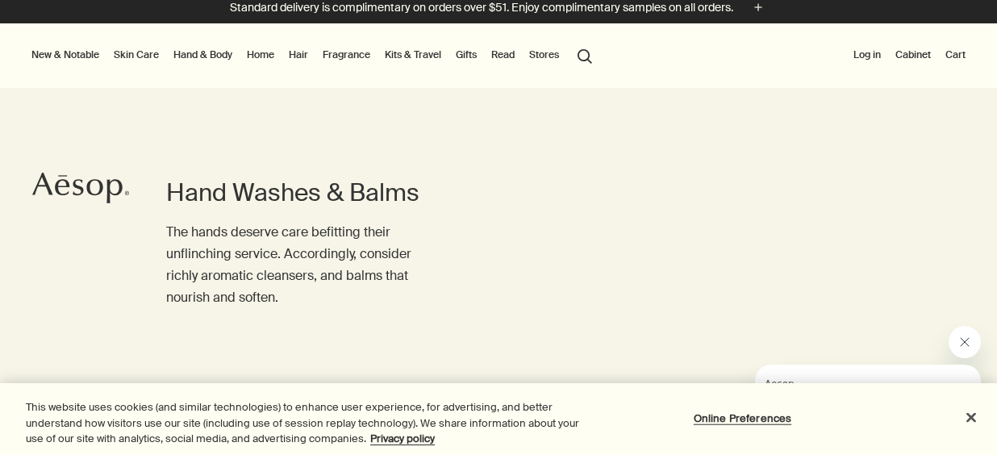
scroll to position [14, 0]
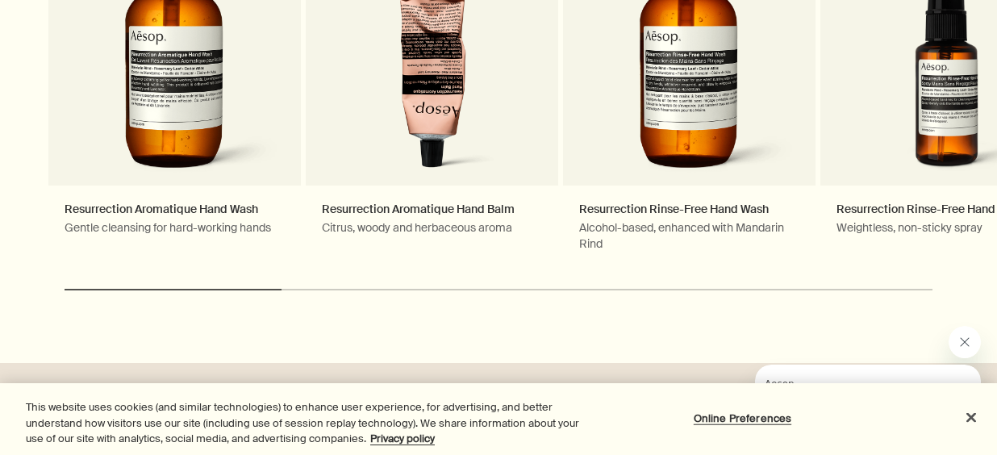
scroll to position [4887, 0]
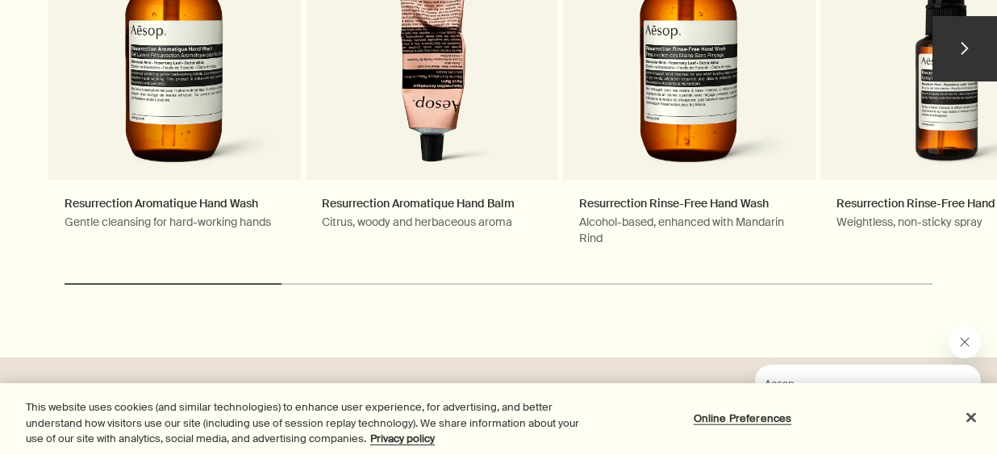
click at [966, 42] on button "chevron" at bounding box center [965, 48] width 65 height 65
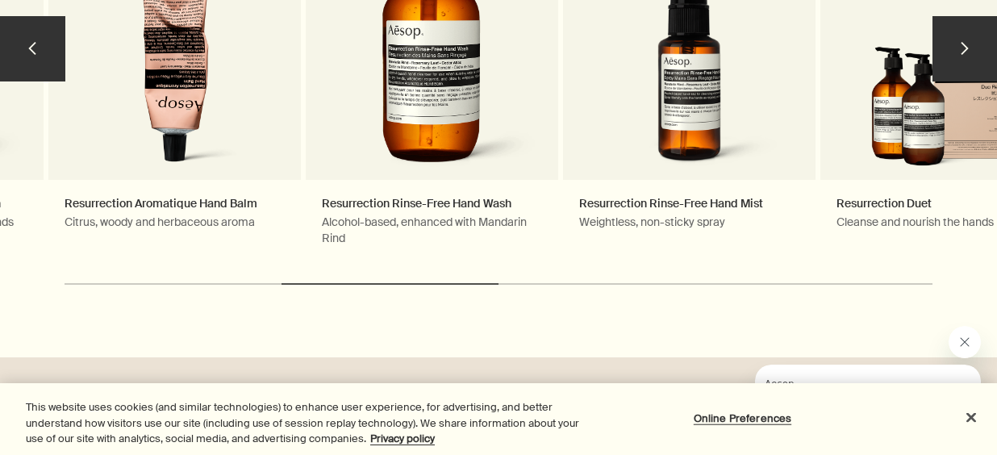
click at [959, 47] on button "chevron" at bounding box center [965, 48] width 65 height 65
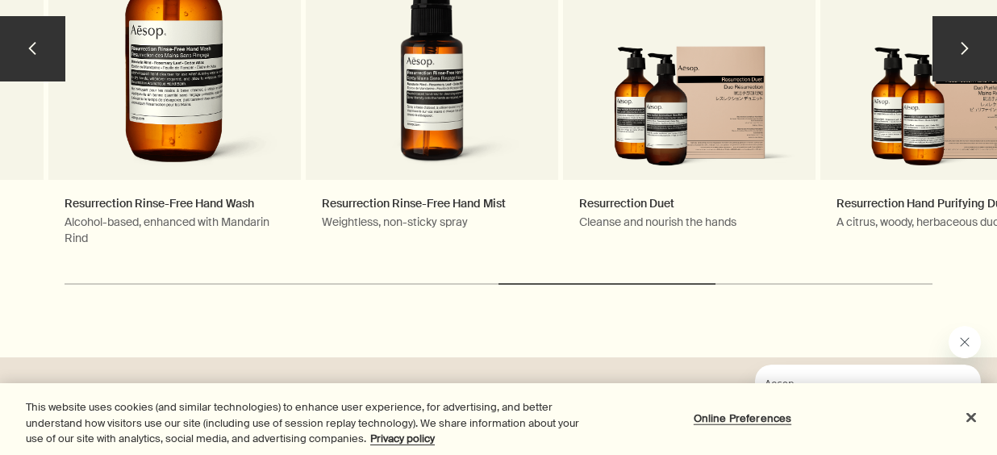
click at [959, 48] on button "chevron" at bounding box center [965, 48] width 65 height 65
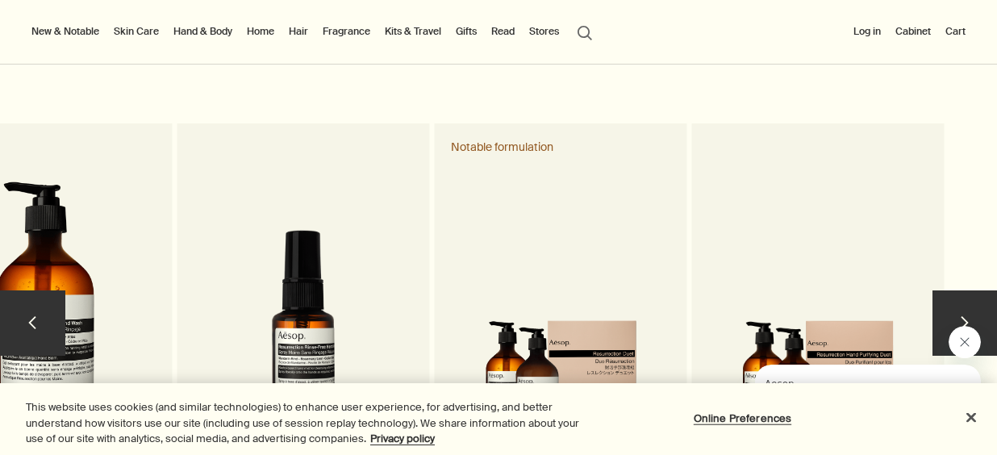
scroll to position [4604, 0]
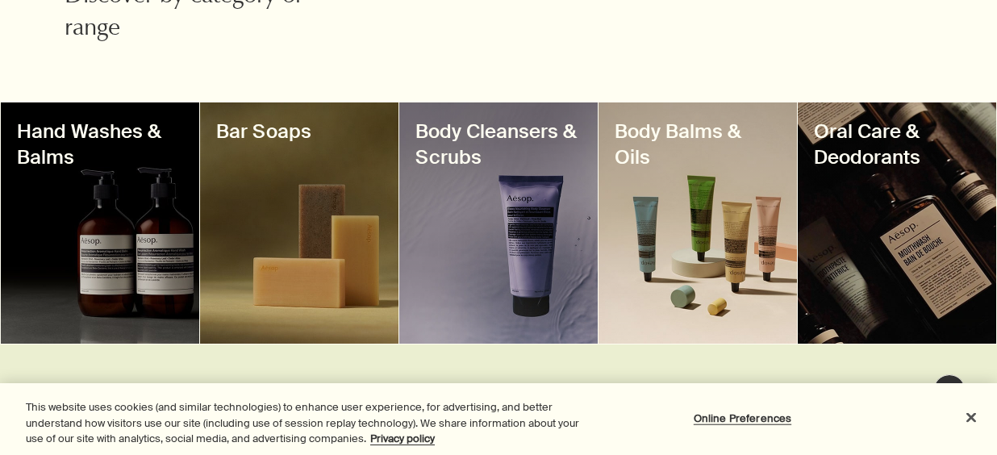
scroll to position [613, 0]
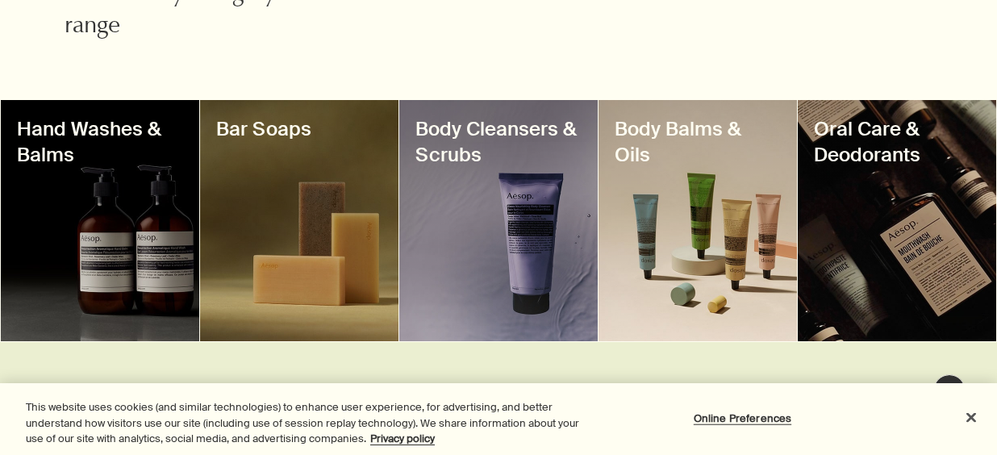
click at [70, 144] on h3 "Hand Washes & Balms" at bounding box center [100, 142] width 166 height 52
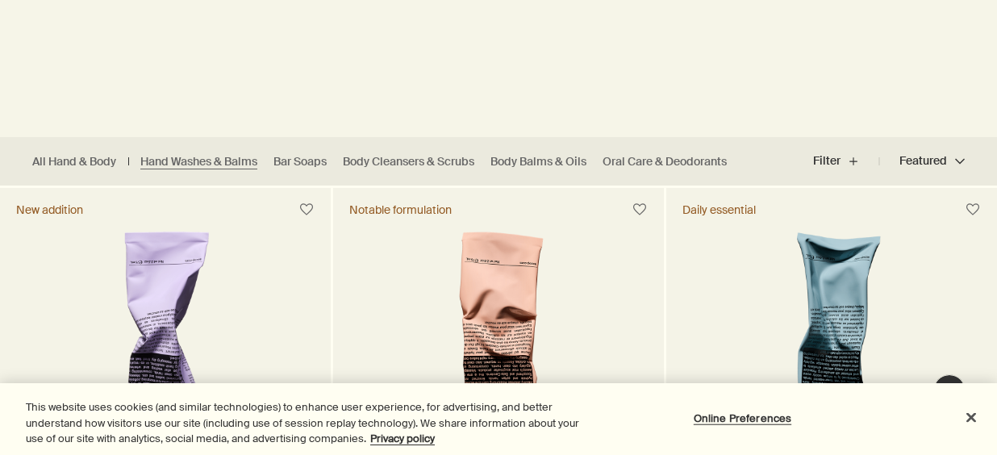
scroll to position [340, 0]
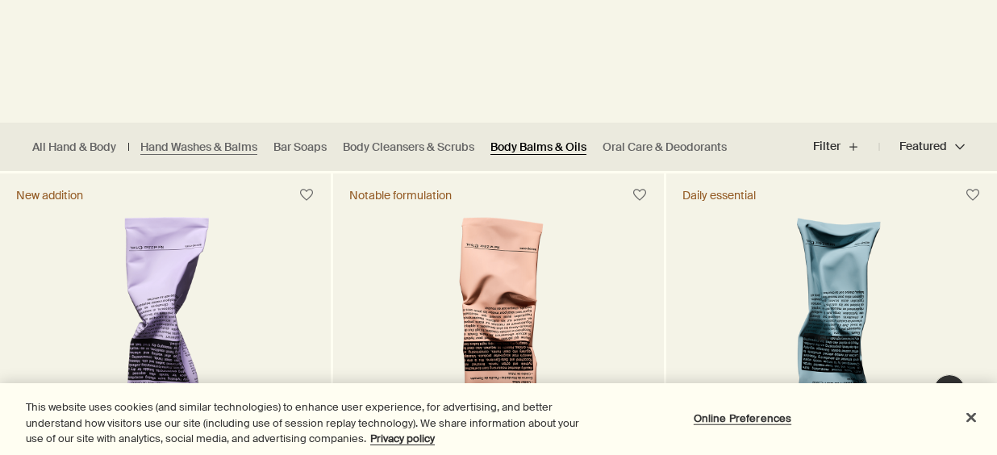
click at [540, 148] on link "Body Balms & Oils" at bounding box center [539, 147] width 96 height 15
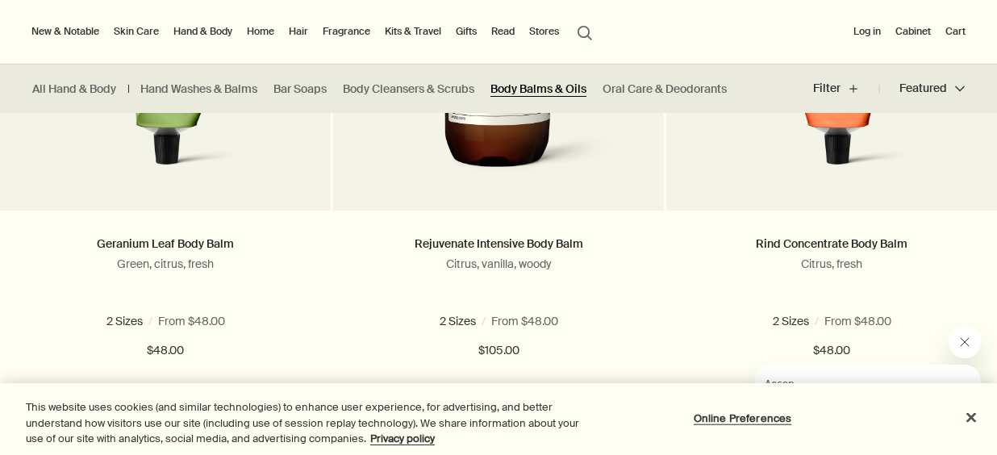
scroll to position [661, 0]
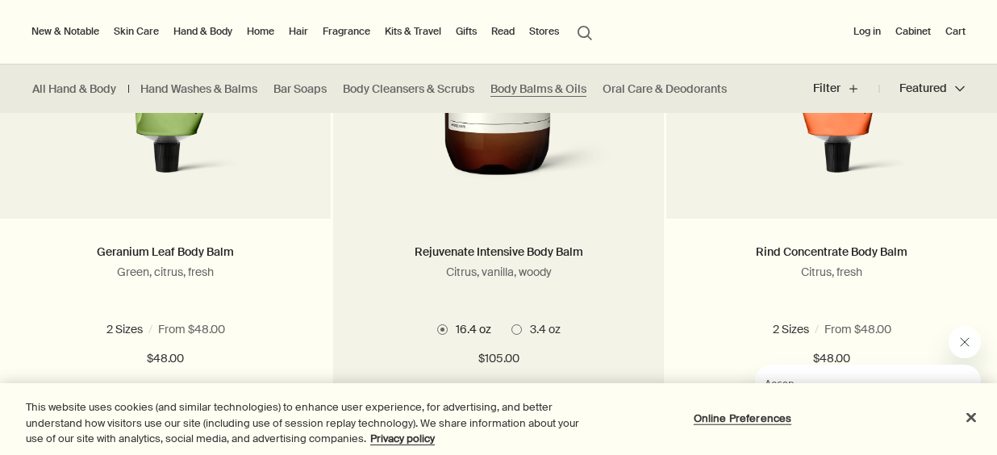
click at [518, 329] on span at bounding box center [517, 329] width 10 height 10
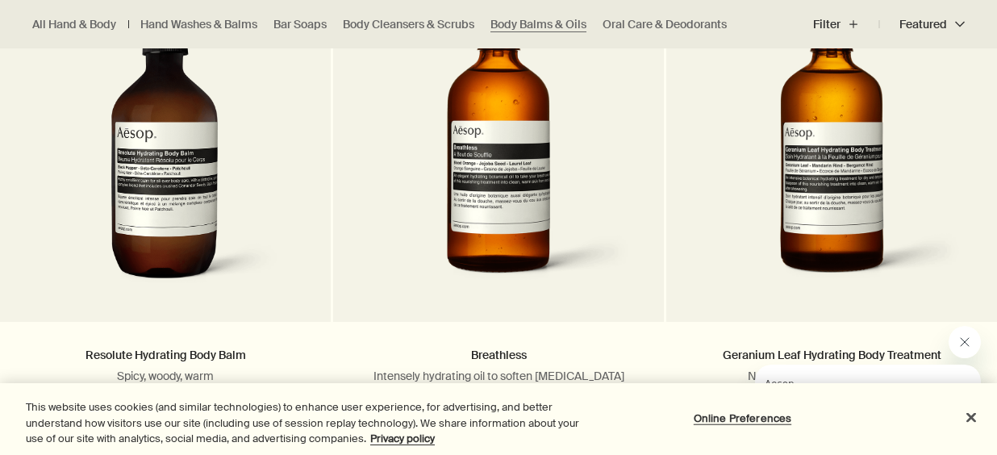
scroll to position [1322, 0]
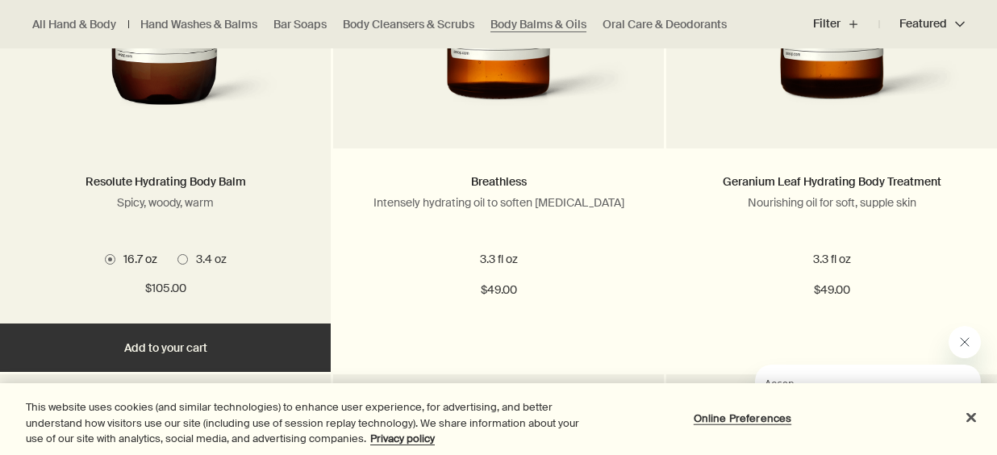
click at [182, 257] on span at bounding box center [183, 259] width 10 height 10
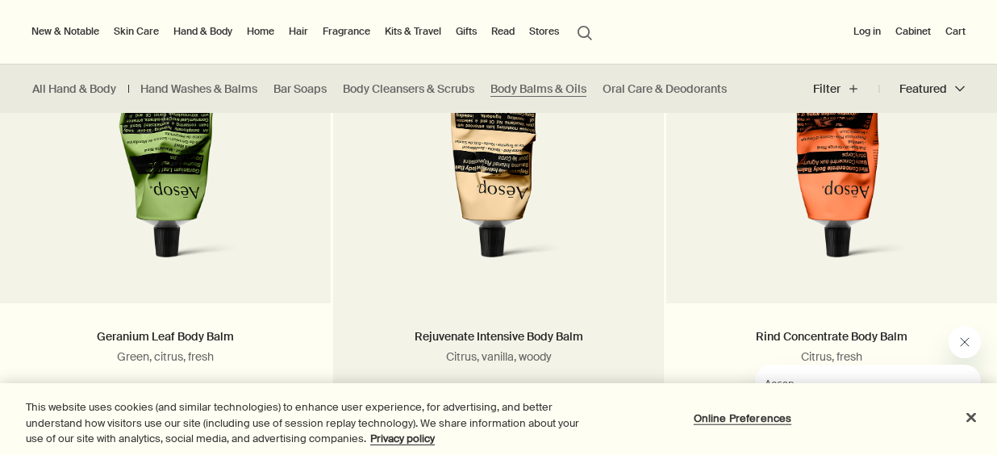
scroll to position [571, 0]
